Goal: Information Seeking & Learning: Learn about a topic

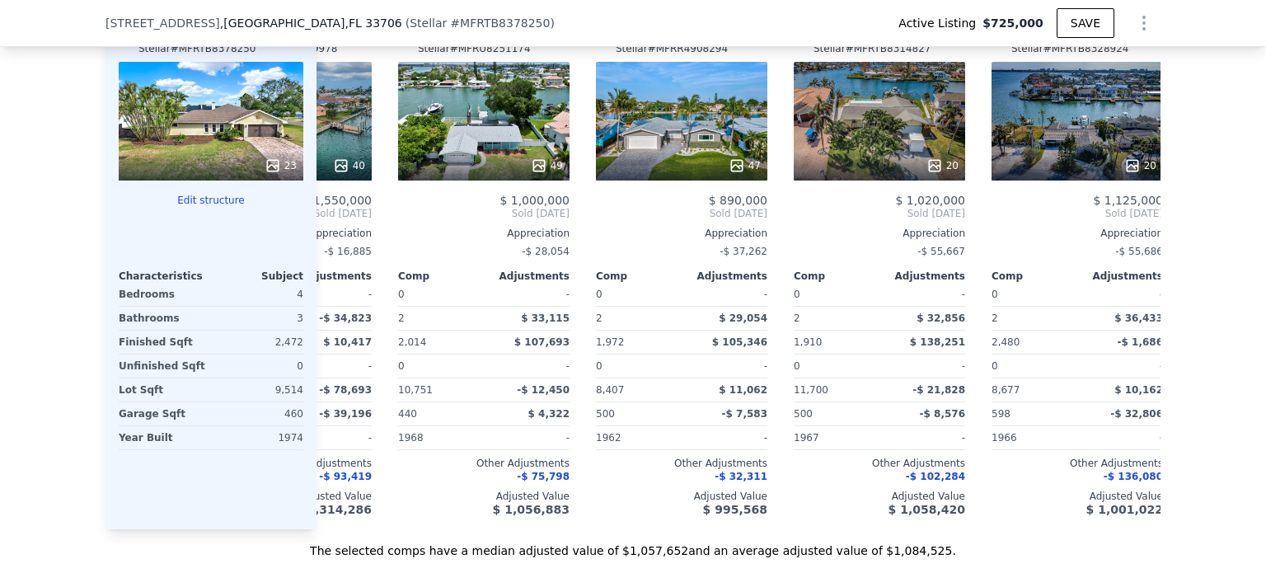
scroll to position [0, 338]
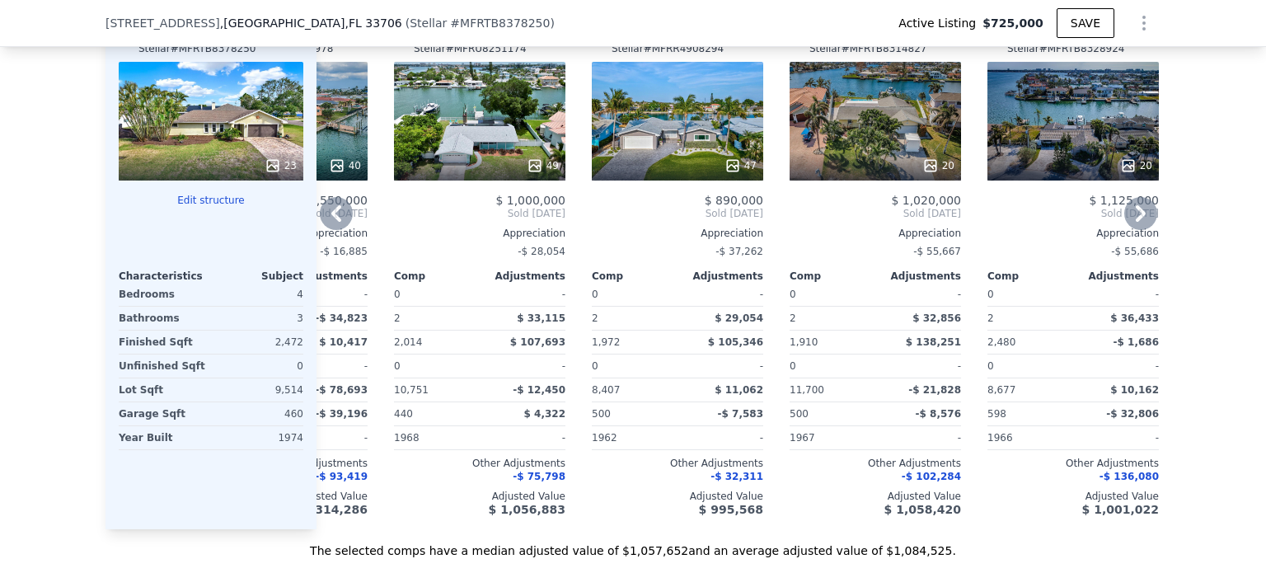
click at [517, 167] on div "49" at bounding box center [479, 165] width 157 height 16
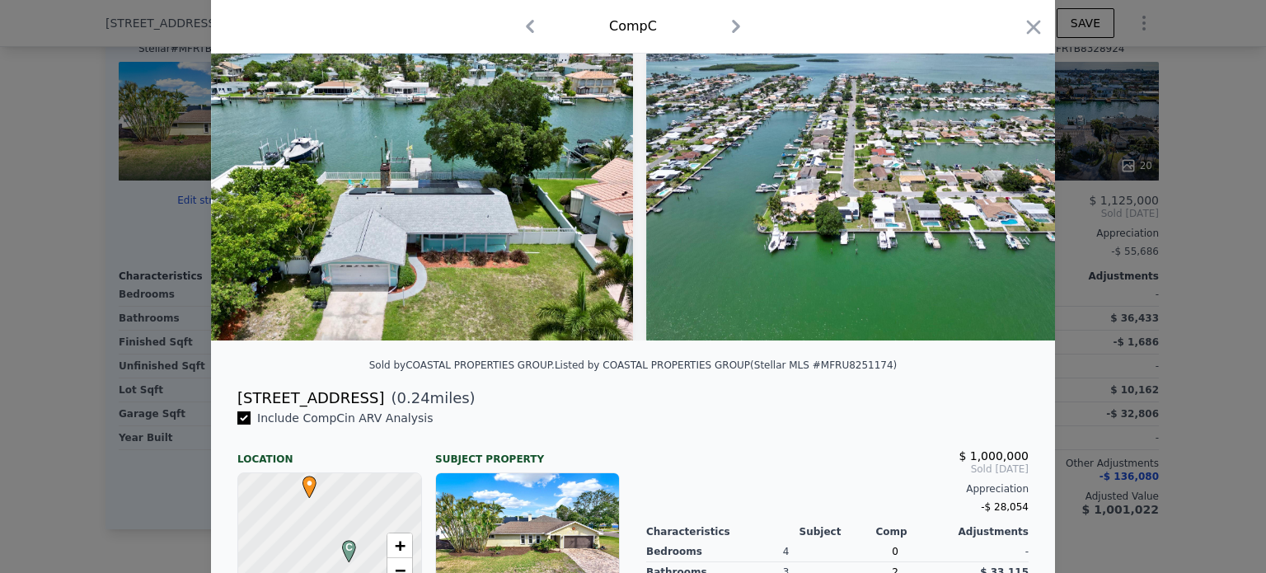
scroll to position [165, 0]
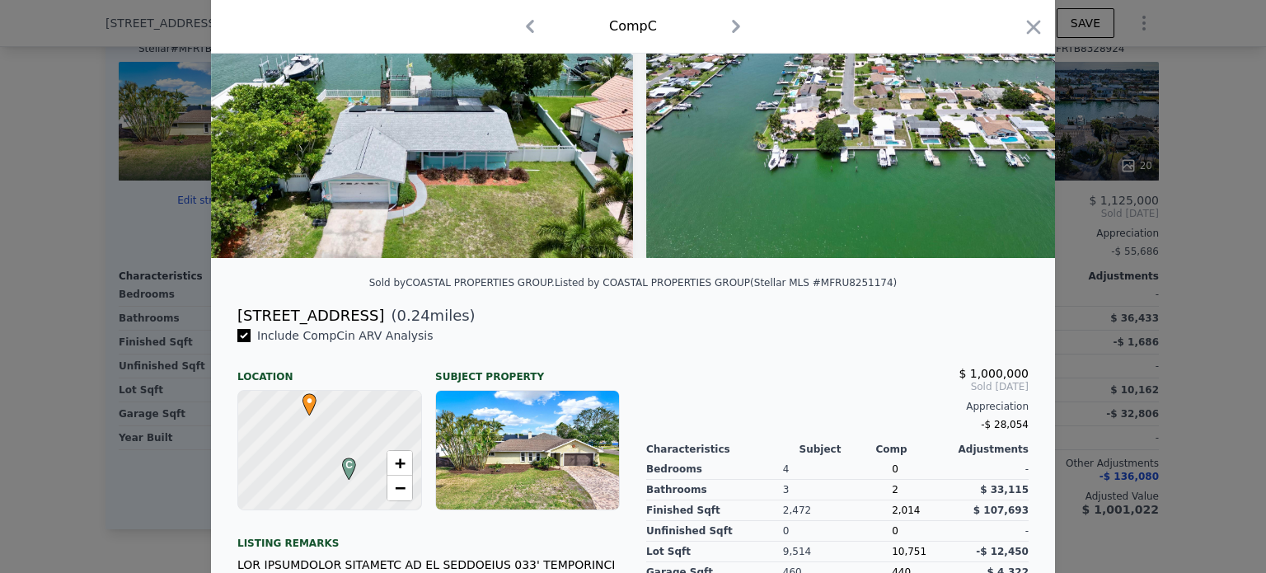
click at [69, 204] on div at bounding box center [633, 286] width 1266 height 573
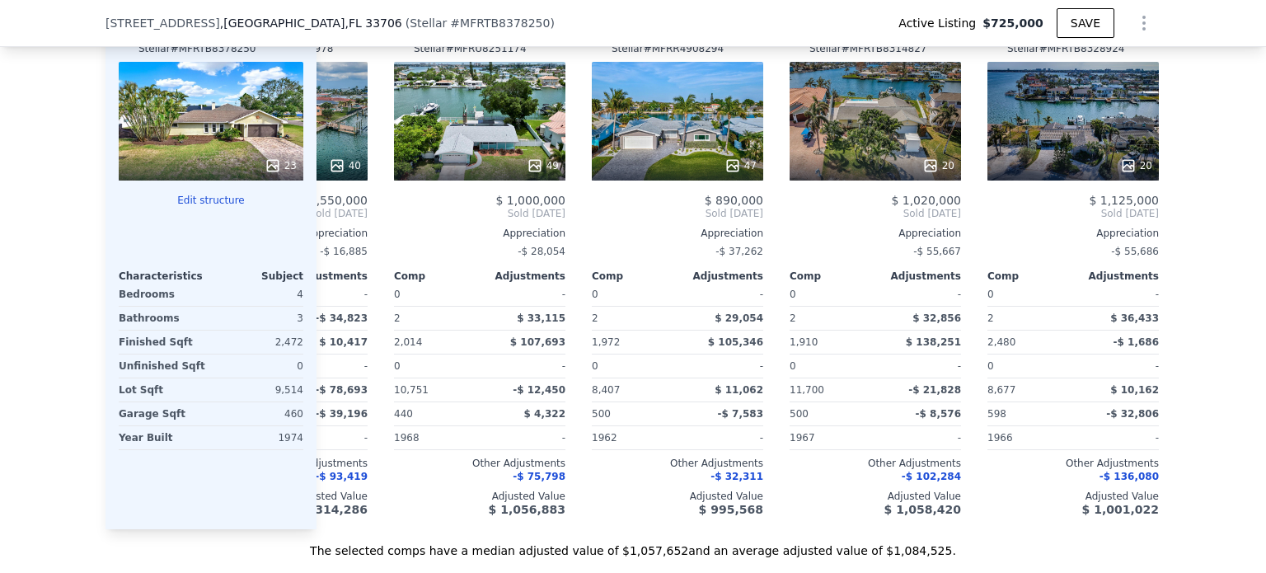
click at [283, 158] on div at bounding box center [211, 166] width 185 height 30
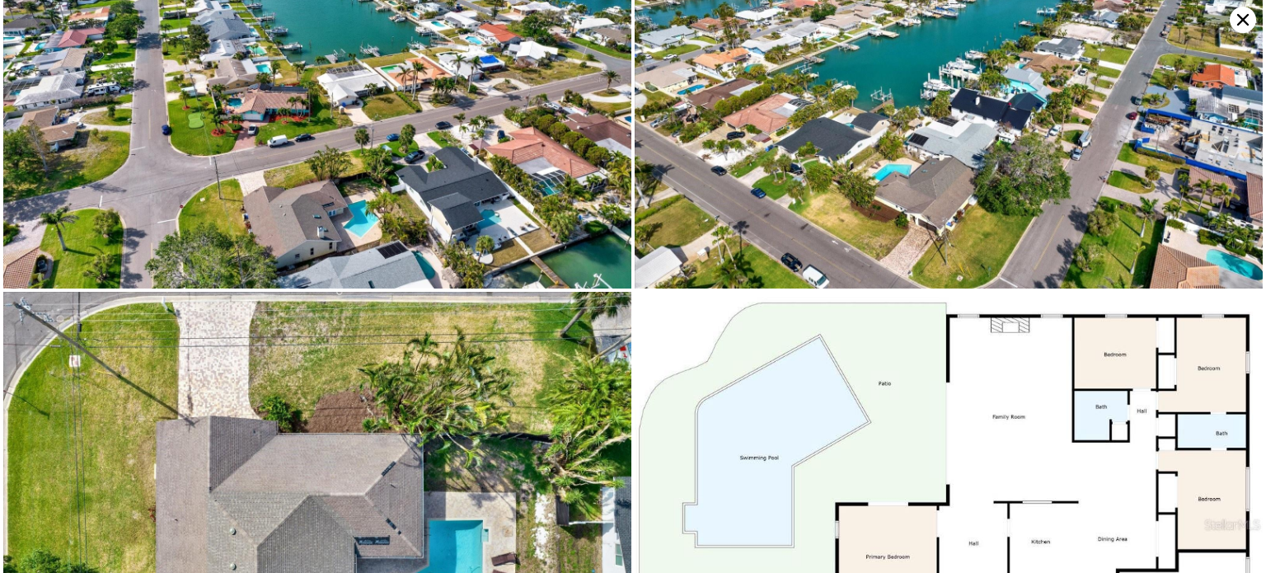
scroll to position [3760, 0]
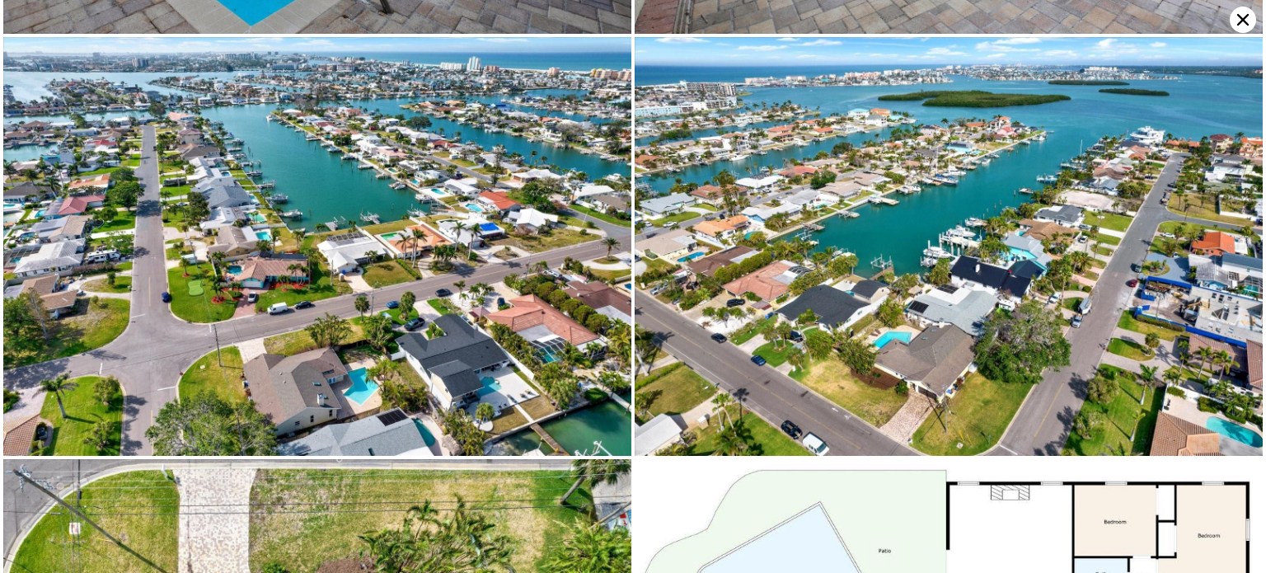
click at [1242, 30] on icon at bounding box center [1242, 20] width 26 height 26
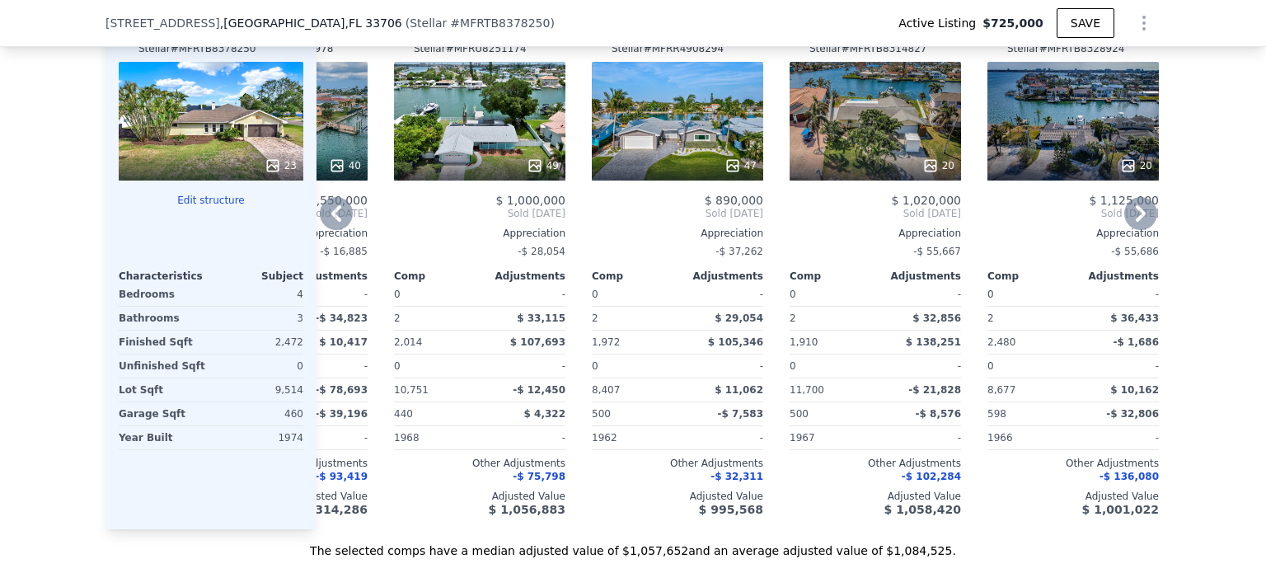
click at [684, 156] on div "47" at bounding box center [677, 121] width 171 height 119
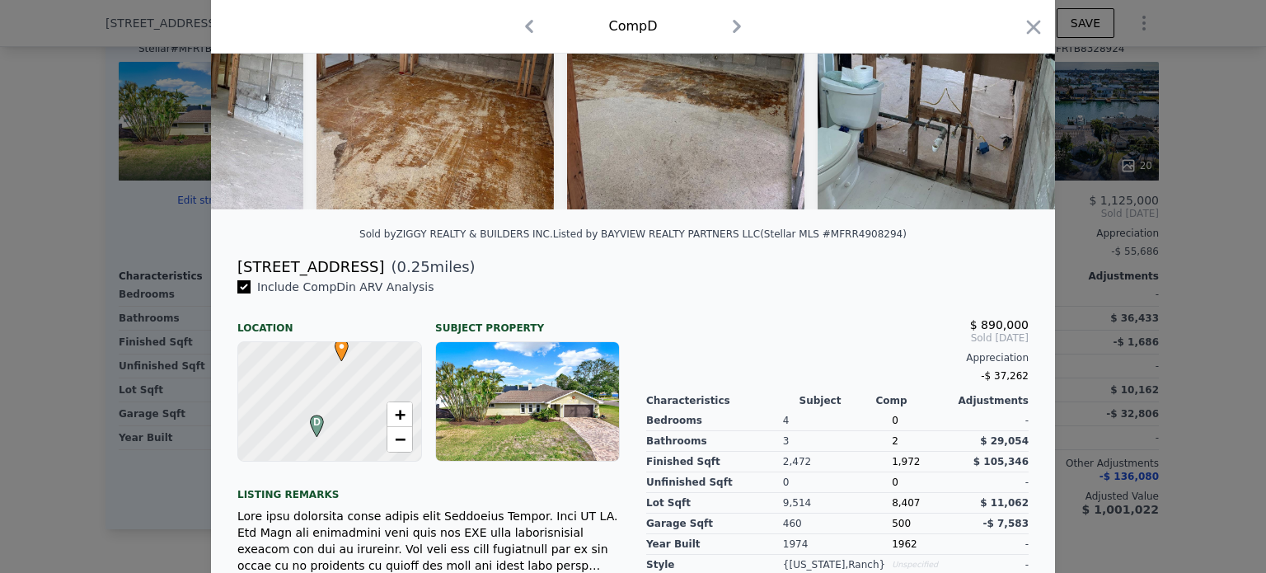
scroll to position [247, 0]
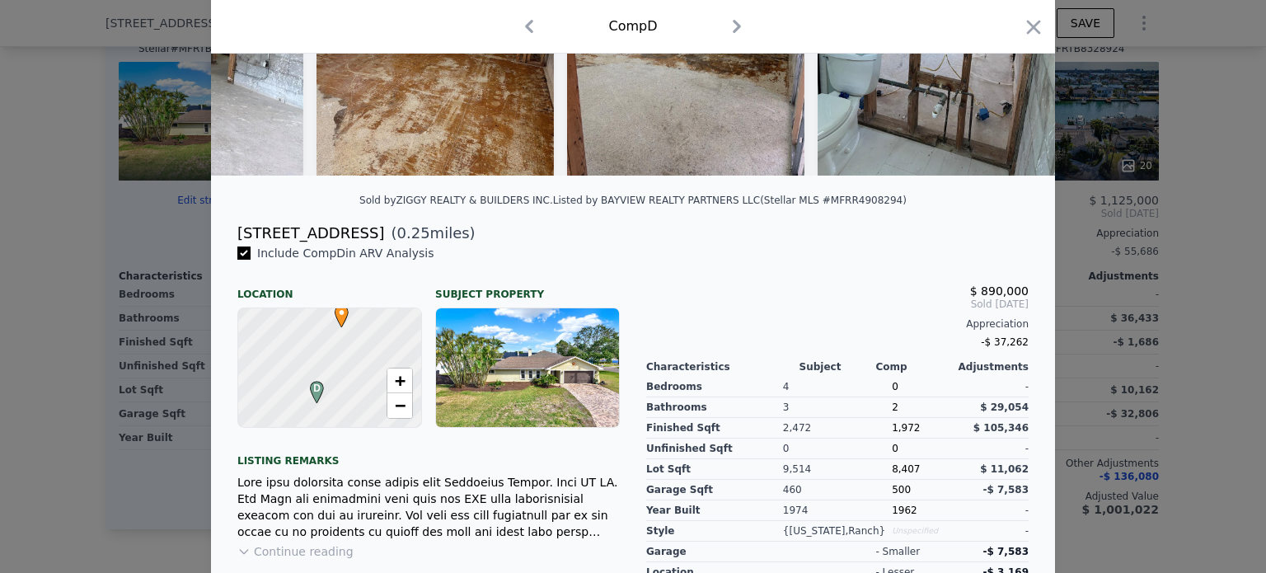
click at [1091, 290] on div at bounding box center [633, 286] width 1266 height 573
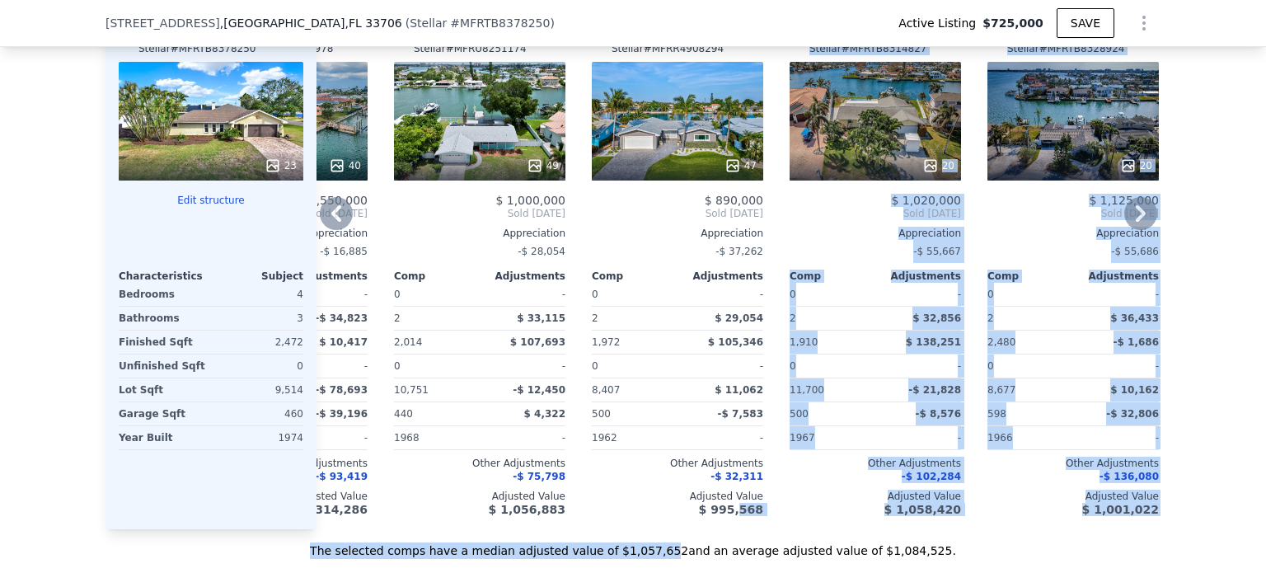
drag, startPoint x: 666, startPoint y: 550, endPoint x: 737, endPoint y: 538, distance: 71.8
click at [737, 538] on div "Value adjustments are computer generated by Pellego . Subject Property [STREET_…" at bounding box center [632, 264] width 1055 height 589
click at [832, 551] on div "The selected comps have a median adjusted value of $1,057,652 and an average ad…" at bounding box center [632, 544] width 1055 height 30
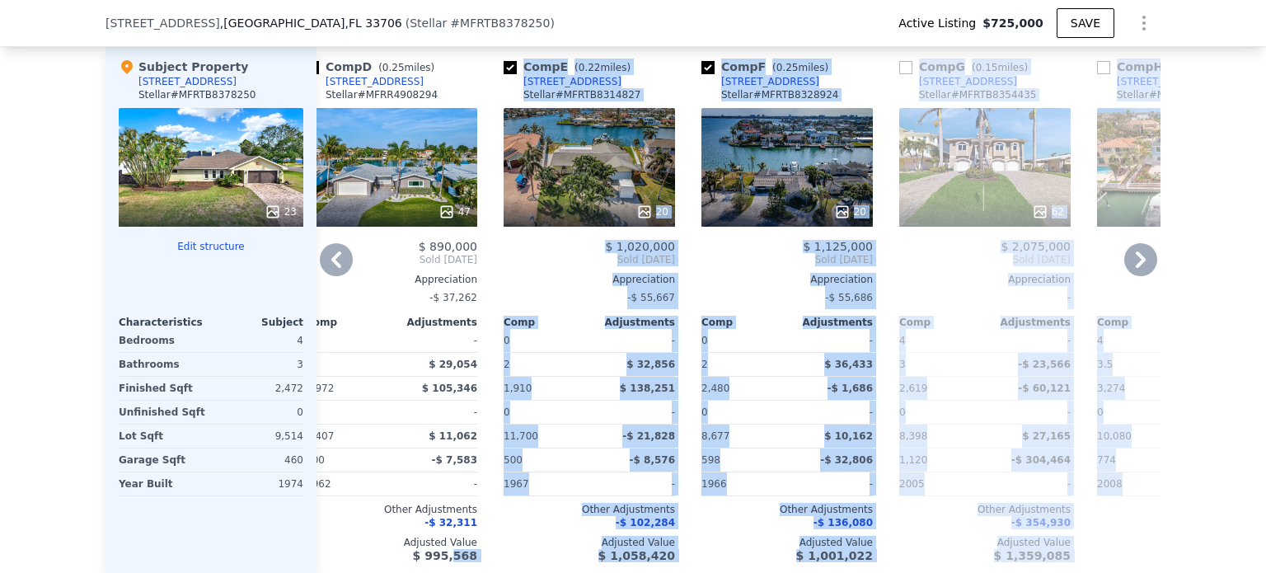
scroll to position [1806, 0]
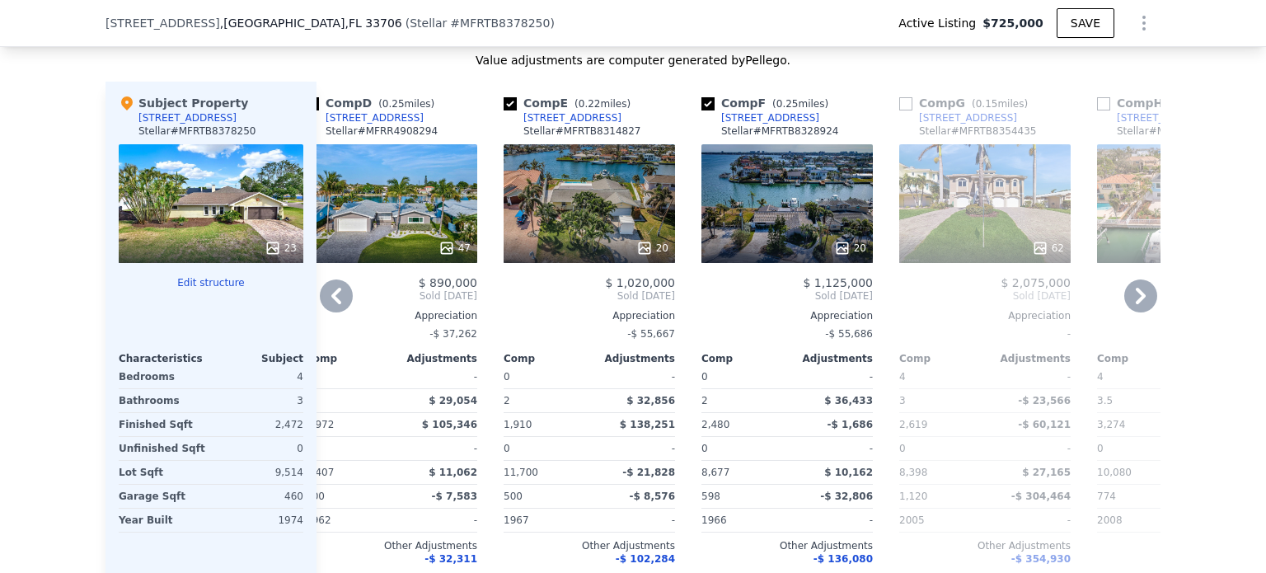
click at [616, 256] on div "20" at bounding box center [589, 248] width 157 height 16
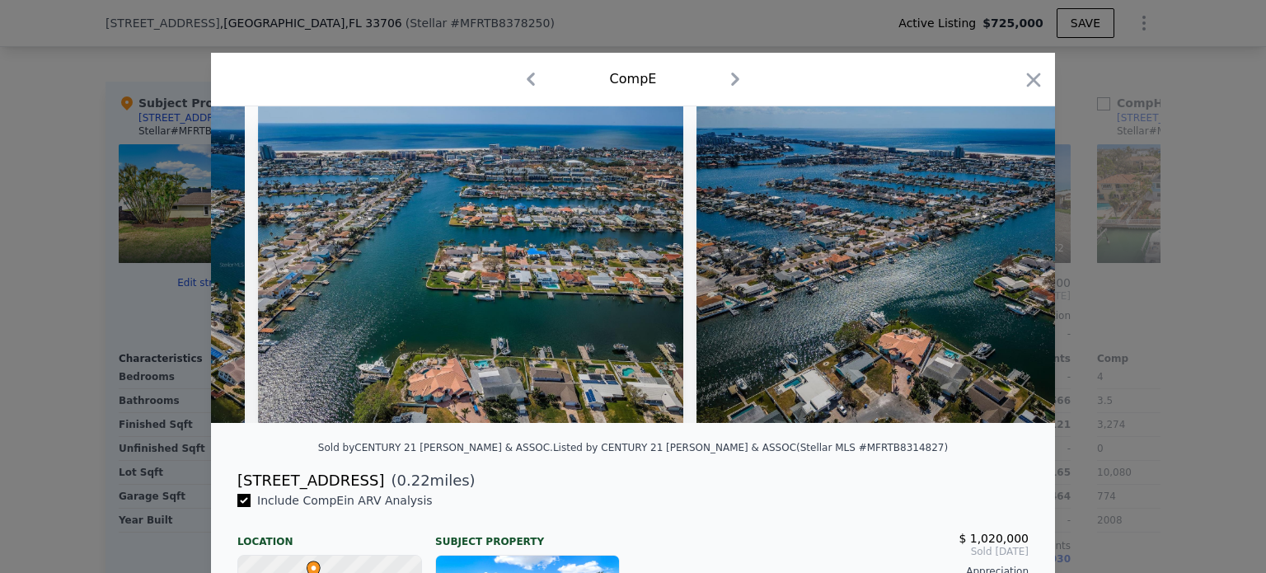
scroll to position [0, 8260]
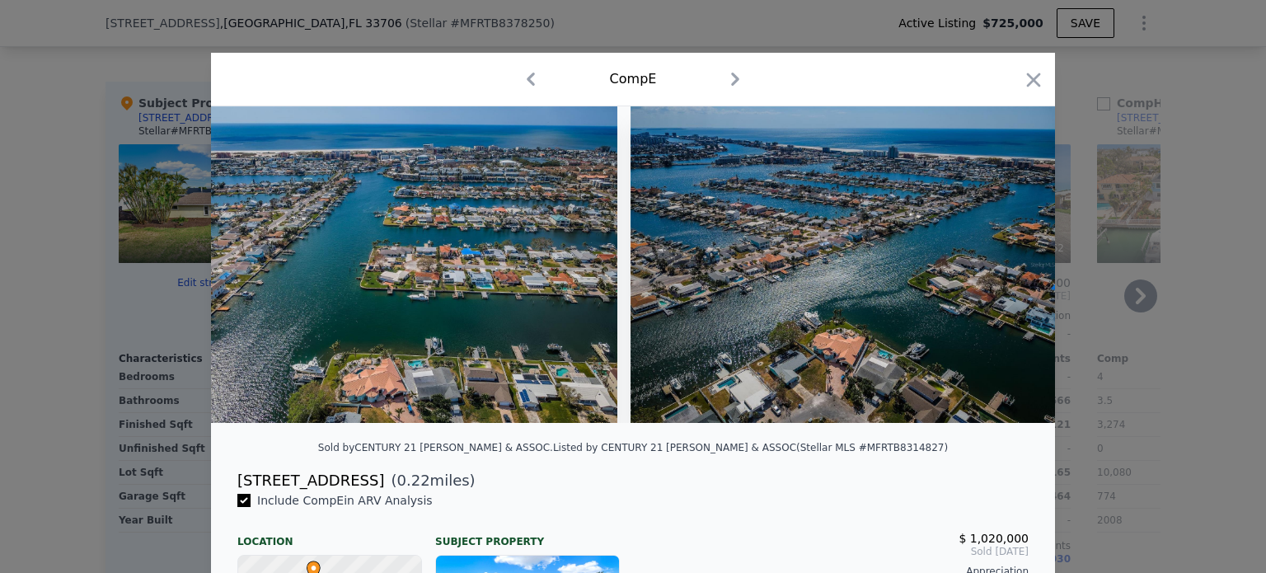
click at [1124, 408] on div at bounding box center [633, 286] width 1266 height 573
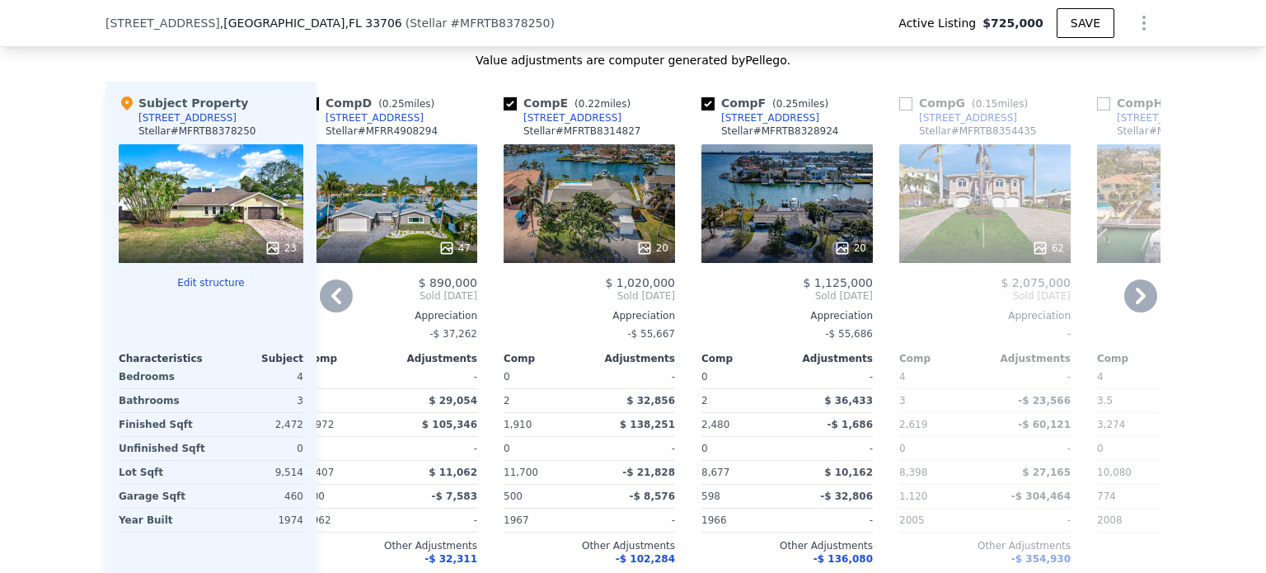
click at [789, 204] on div "20" at bounding box center [786, 203] width 171 height 119
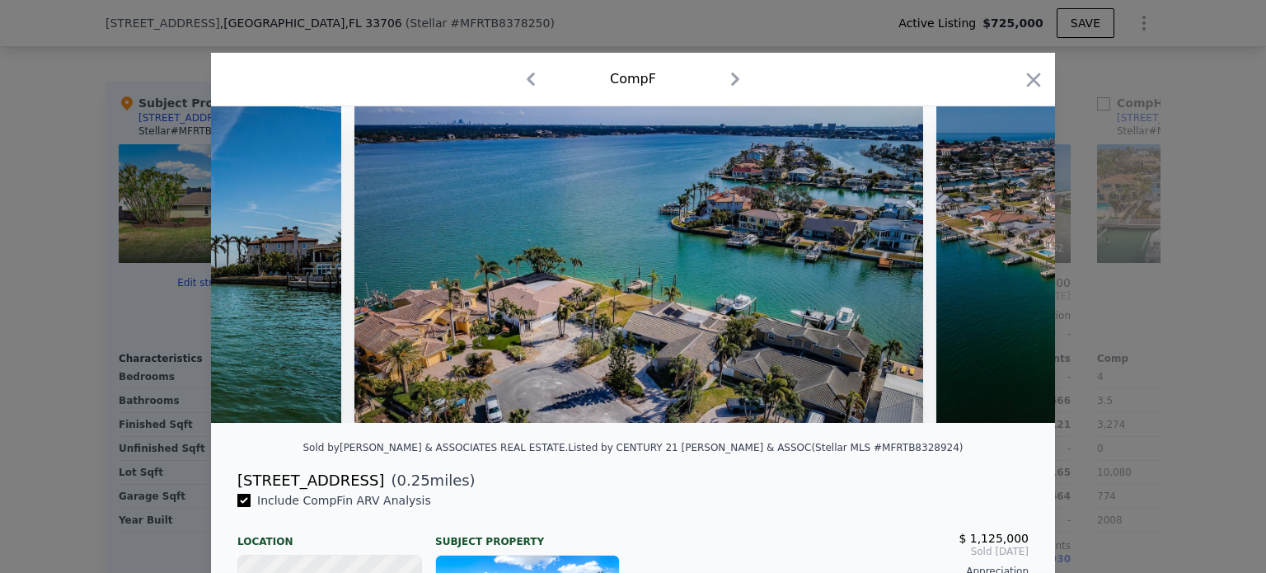
scroll to position [0, 10229]
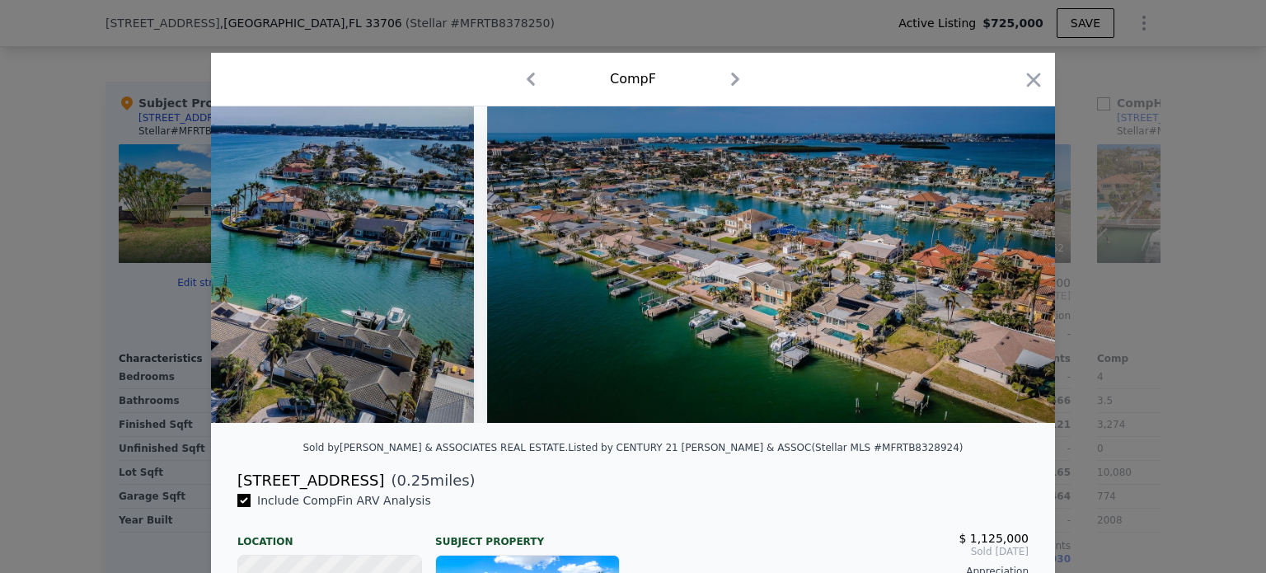
click at [1149, 356] on div at bounding box center [633, 286] width 1266 height 573
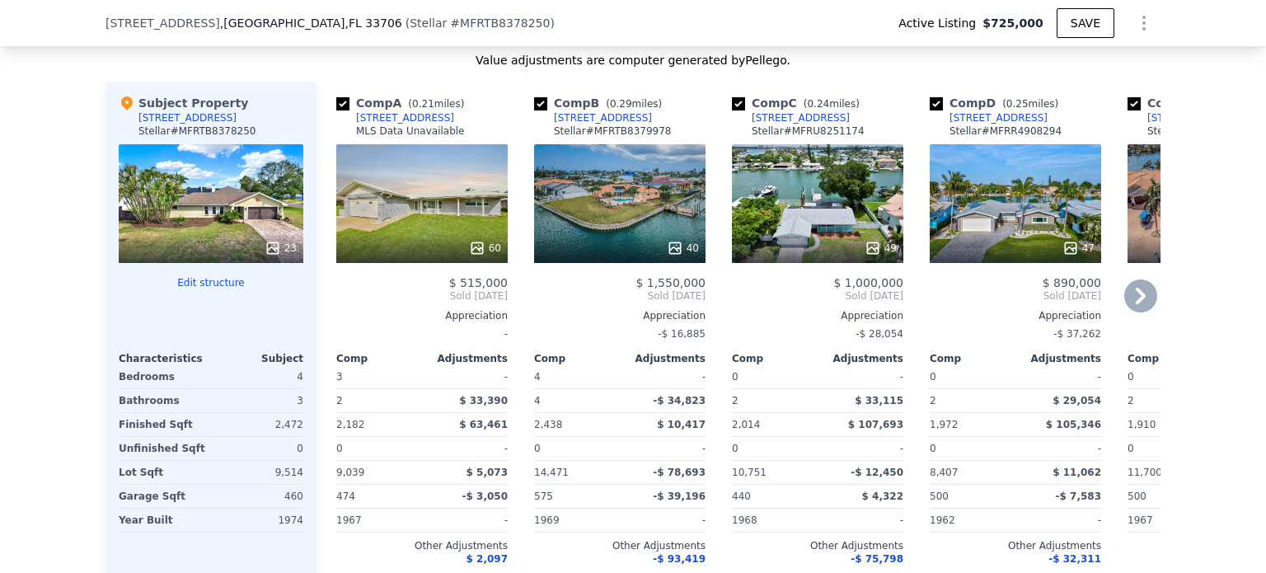
scroll to position [1889, 0]
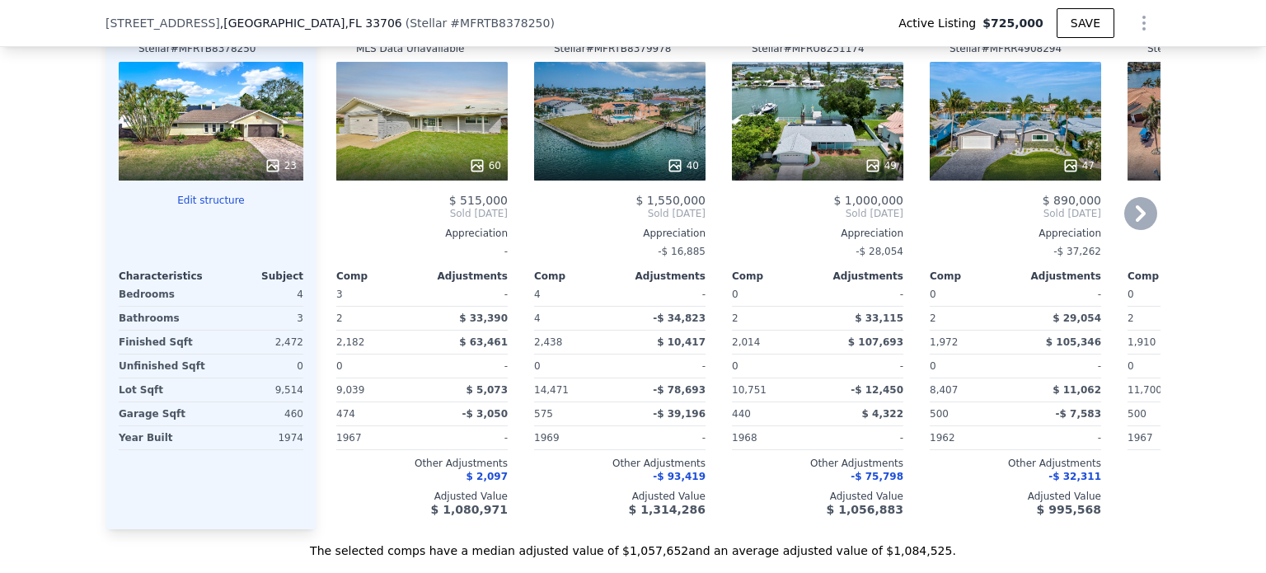
click at [660, 174] on div "40" at bounding box center [619, 165] width 157 height 16
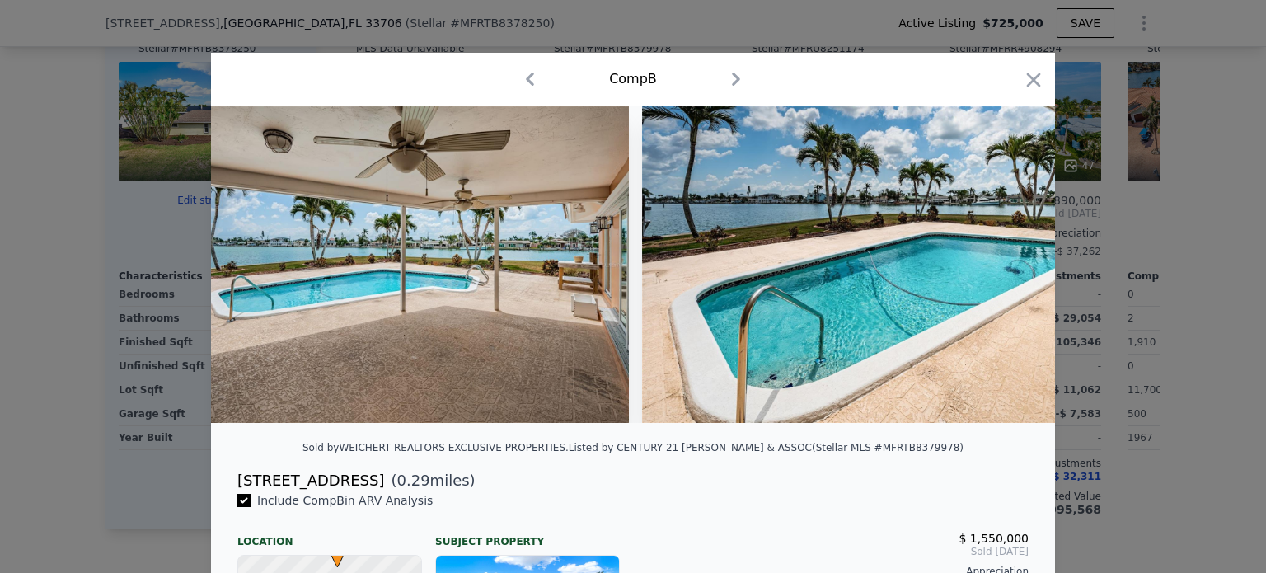
scroll to position [0, 10032]
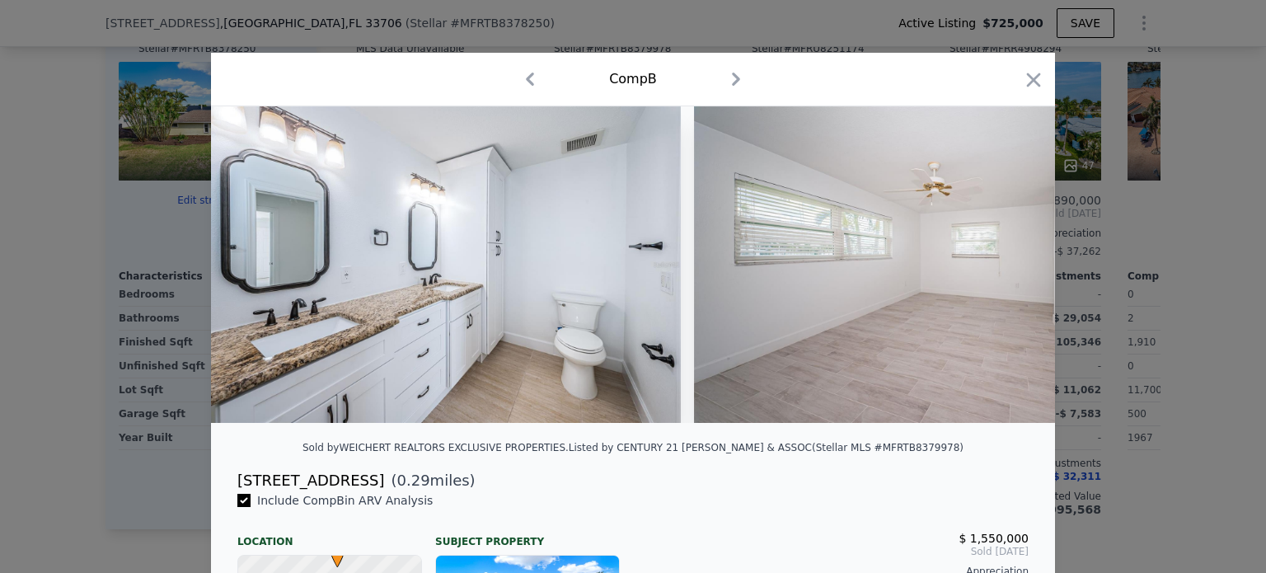
click at [162, 268] on div at bounding box center [633, 286] width 1266 height 573
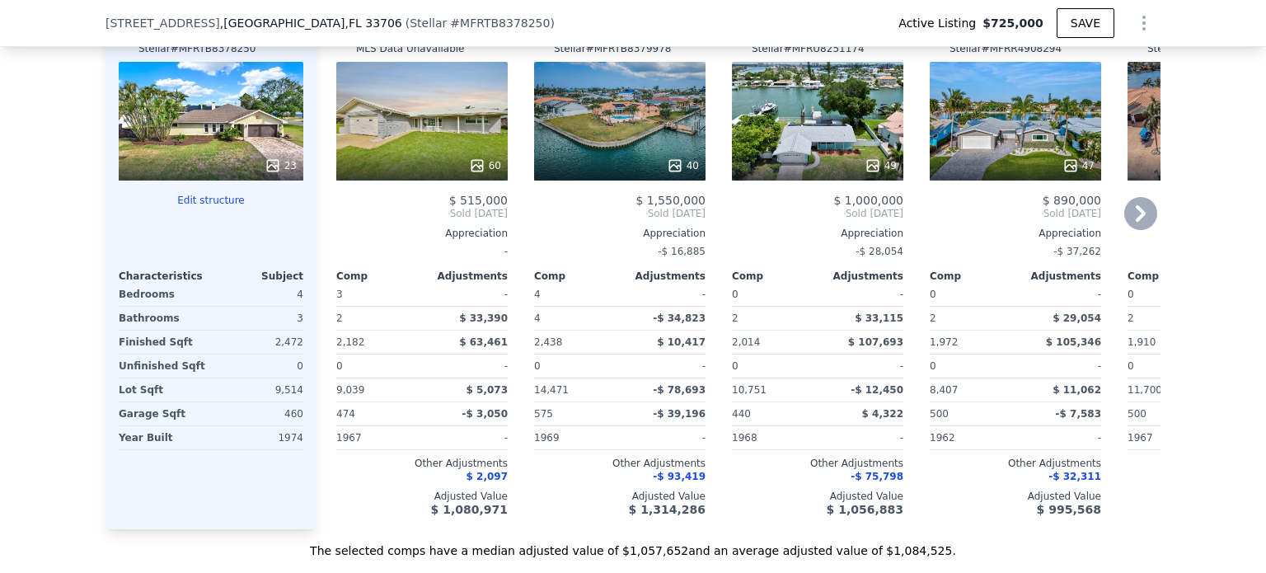
click at [471, 147] on div "60" at bounding box center [421, 121] width 171 height 119
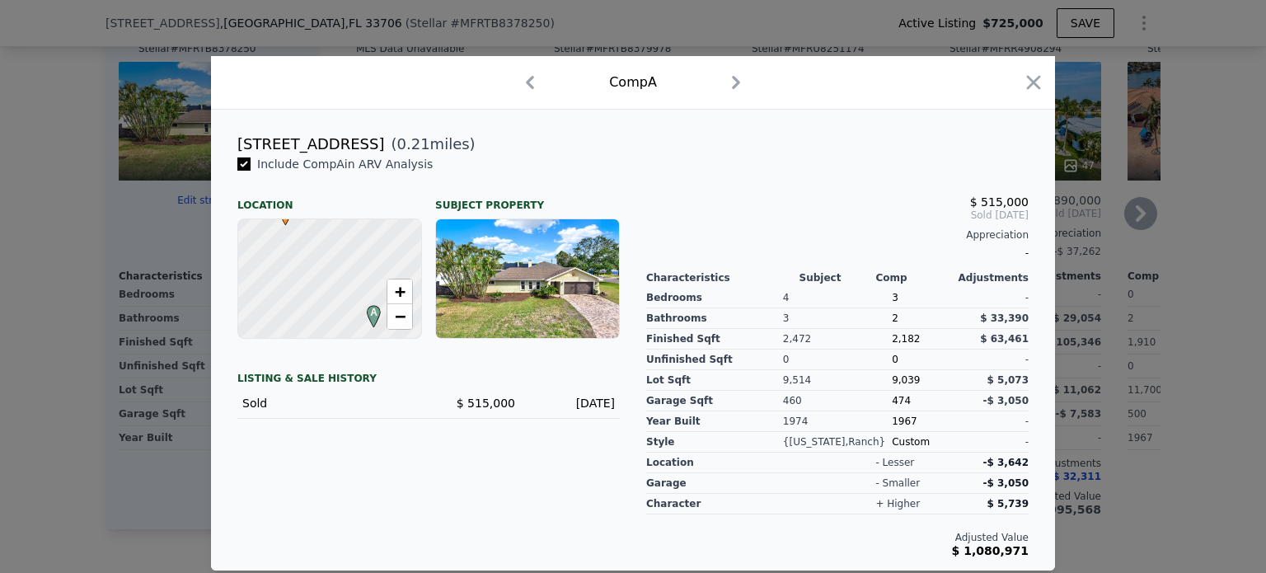
drag, startPoint x: 1090, startPoint y: 188, endPoint x: 943, endPoint y: 207, distance: 148.7
click at [1090, 188] on div at bounding box center [633, 286] width 1266 height 573
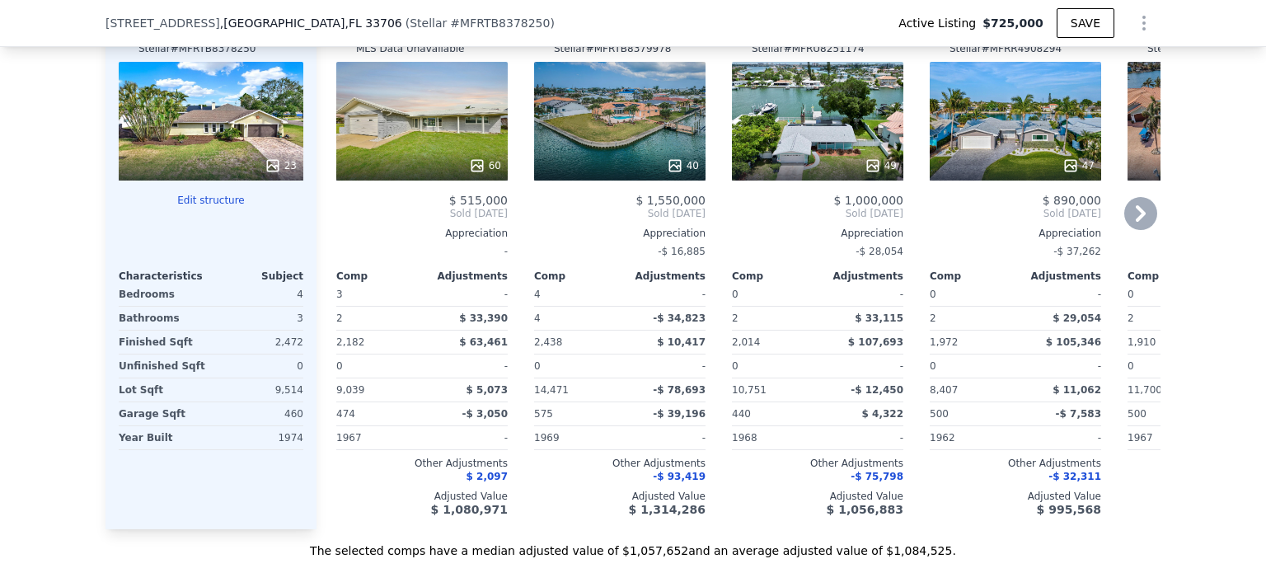
click at [594, 123] on div "40" at bounding box center [619, 121] width 171 height 119
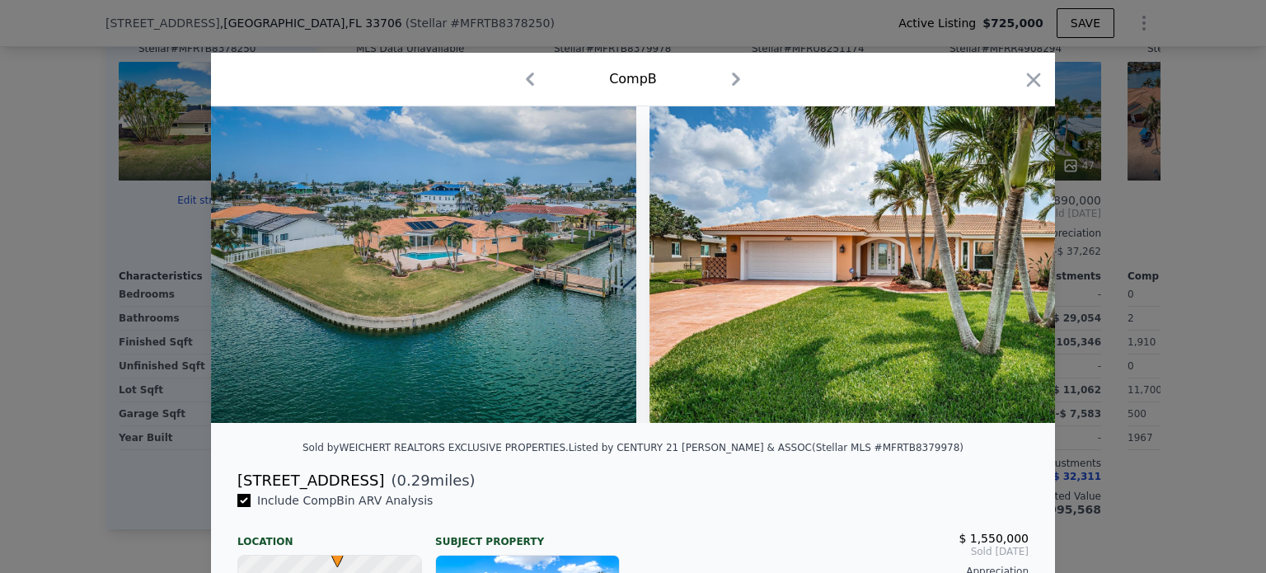
click at [1149, 257] on div at bounding box center [633, 286] width 1266 height 573
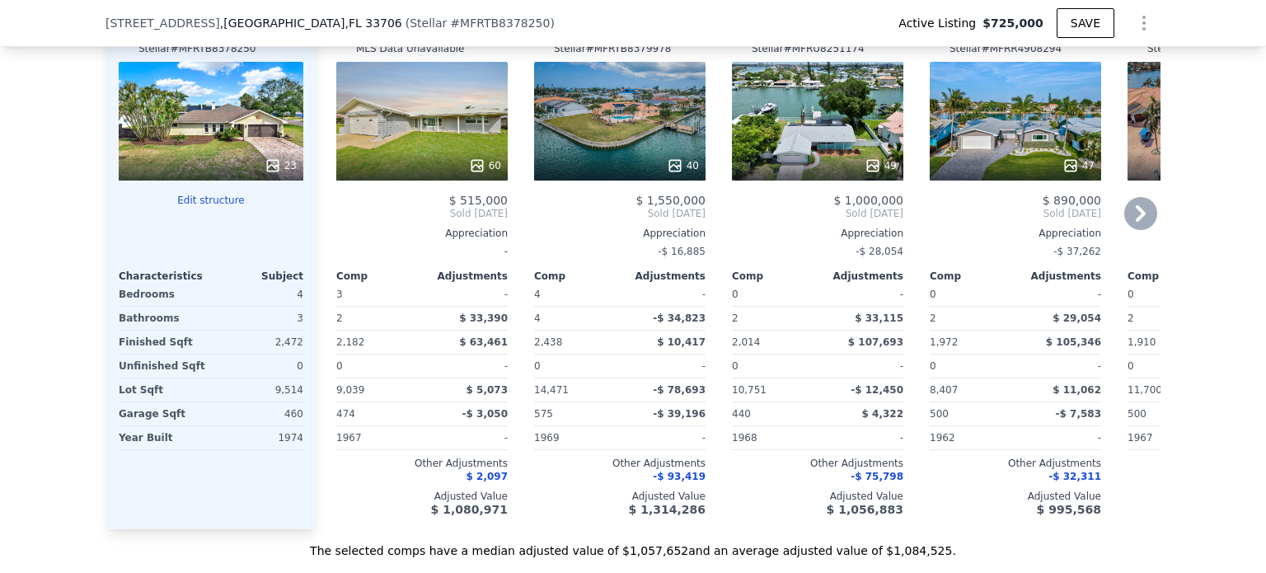
click at [1135, 217] on icon at bounding box center [1140, 213] width 10 height 16
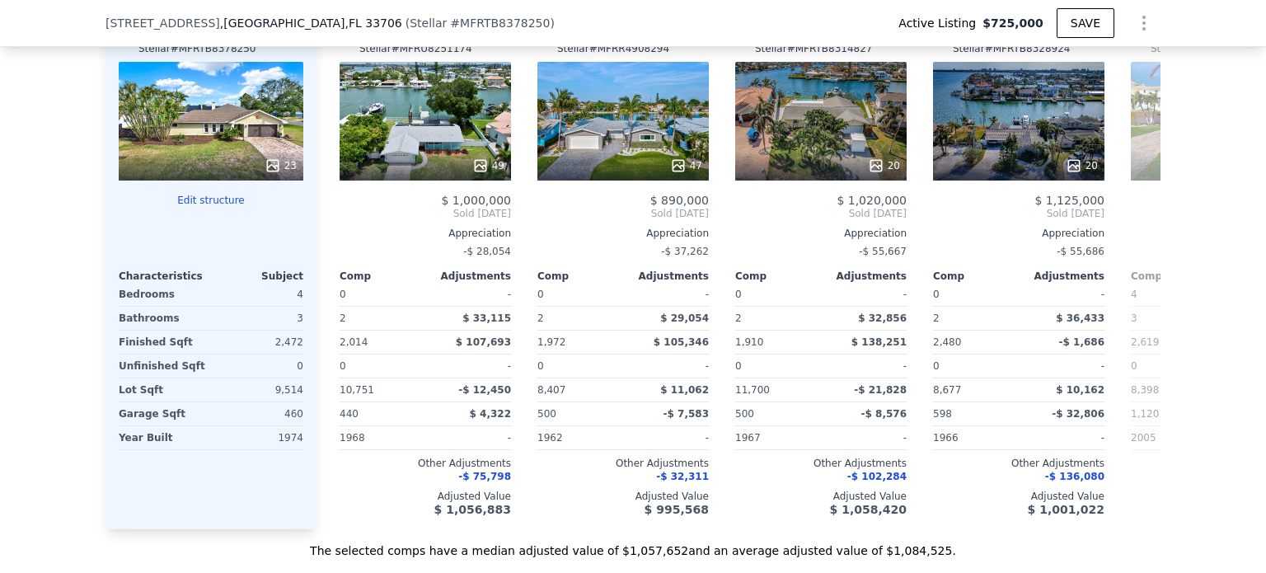
scroll to position [0, 396]
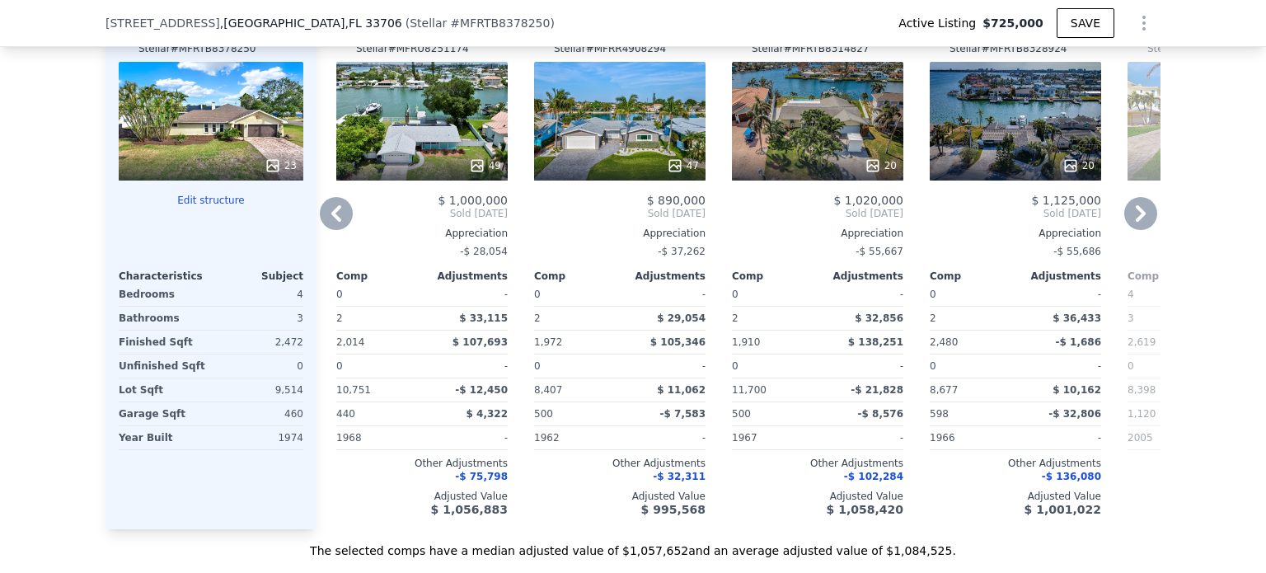
click at [659, 157] on div "47" at bounding box center [619, 121] width 171 height 119
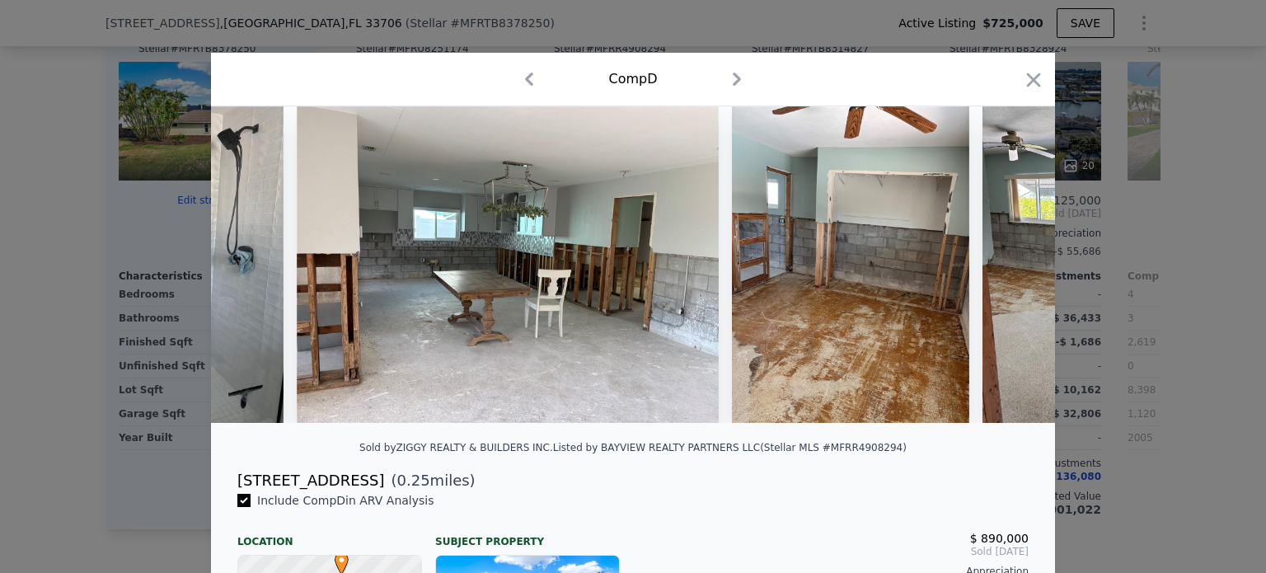
scroll to position [0, 18581]
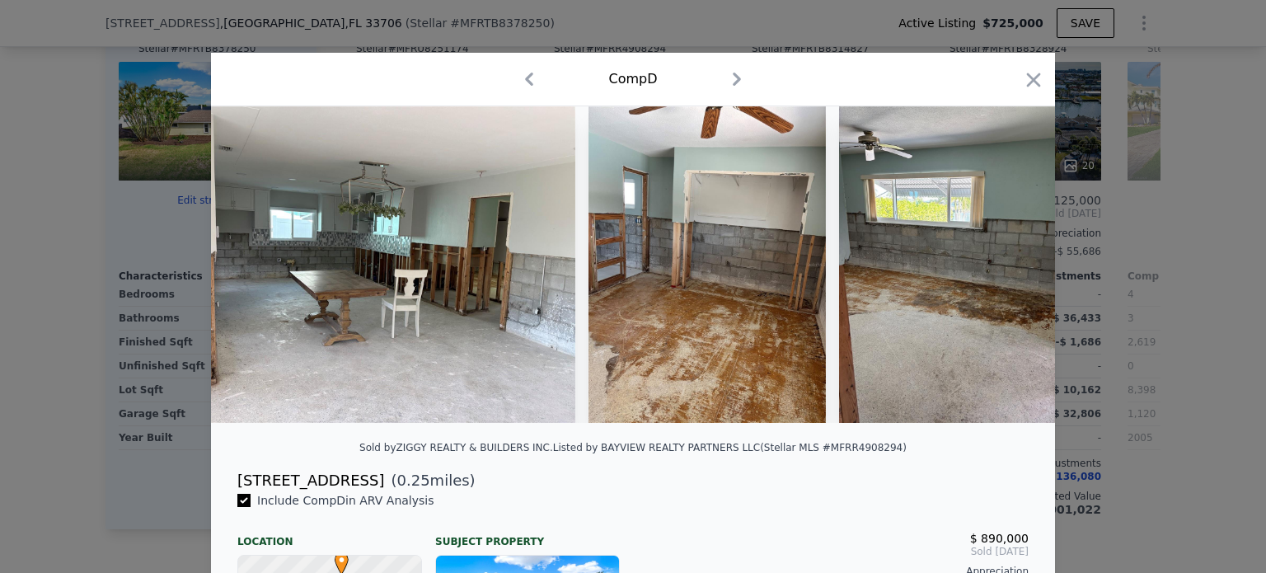
click at [1124, 274] on div at bounding box center [633, 286] width 1266 height 573
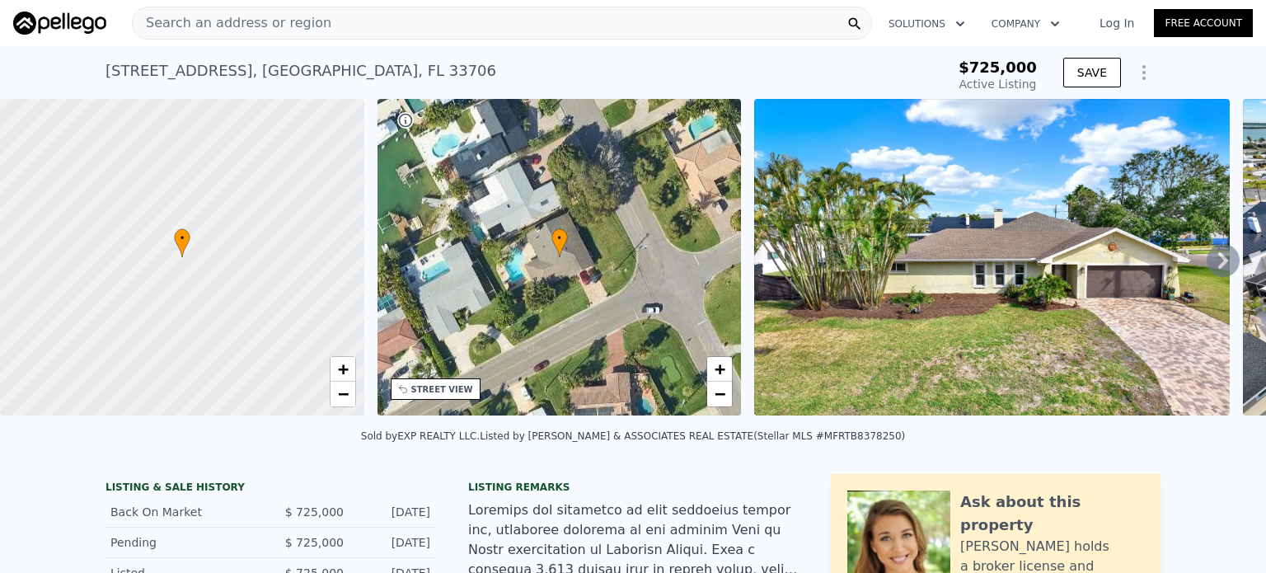
click at [272, 26] on span "Search an address or region" at bounding box center [232, 23] width 199 height 20
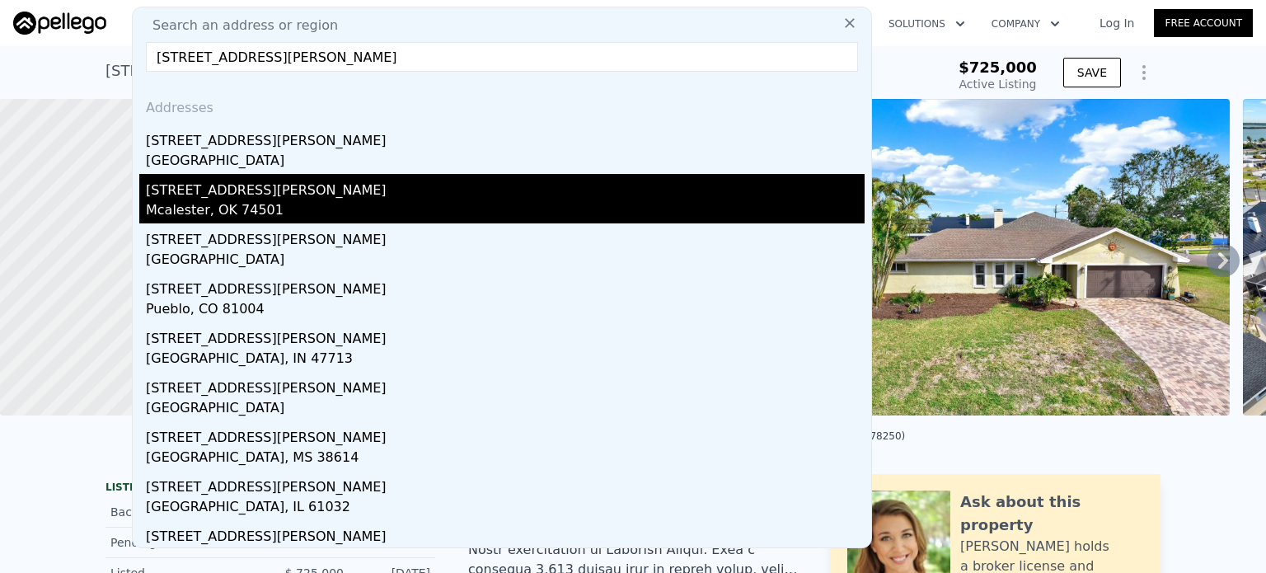
type input "[STREET_ADDRESS][PERSON_NAME]"
click at [264, 203] on div "Mcalester, OK 74501" at bounding box center [505, 211] width 719 height 23
